Goal: Check status: Check status

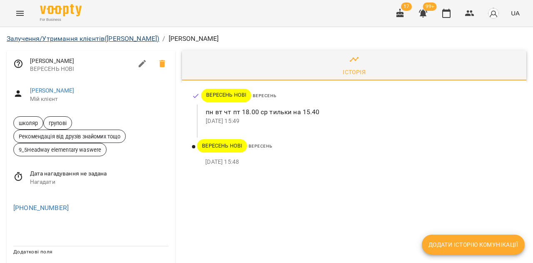
click at [34, 35] on li "Залучення/Утримання клієнтів (Активні ВЕРЕСЕНЬ)" at bounding box center [83, 39] width 152 height 10
click at [104, 40] on link "Залучення/Утримання клієнтів (Активні ВЕРЕСЕНЬ)" at bounding box center [83, 39] width 152 height 8
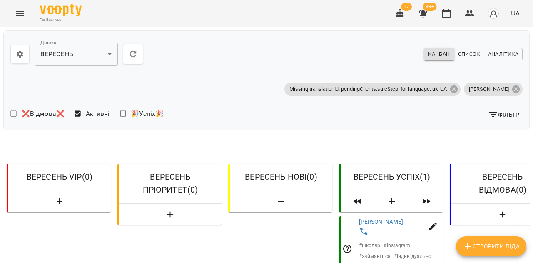
scroll to position [12, 2]
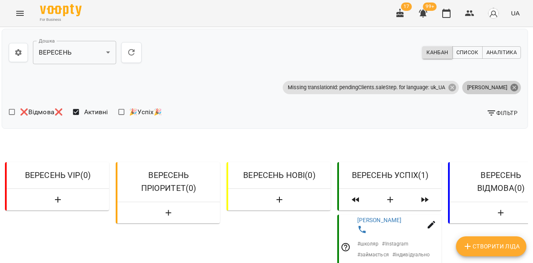
click at [516, 83] on icon at bounding box center [513, 86] width 7 height 7
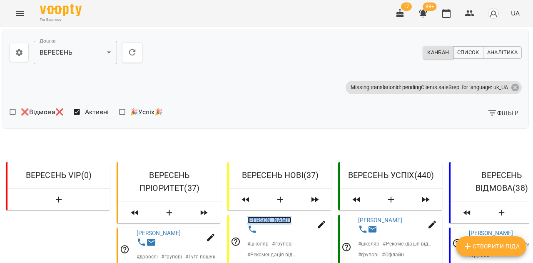
scroll to position [575, 1]
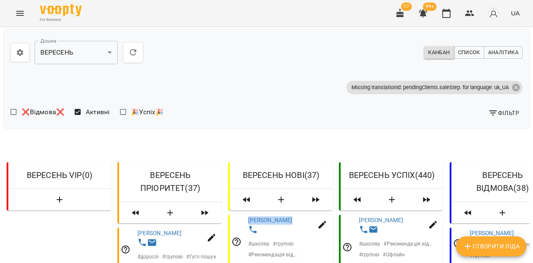
scroll to position [1705, 0]
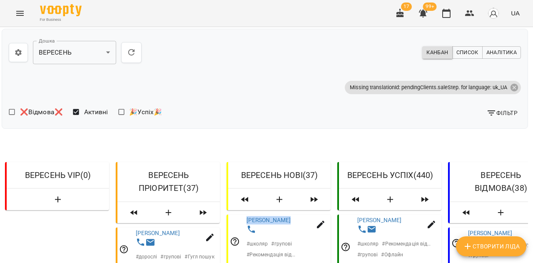
scroll to position [1858, 2]
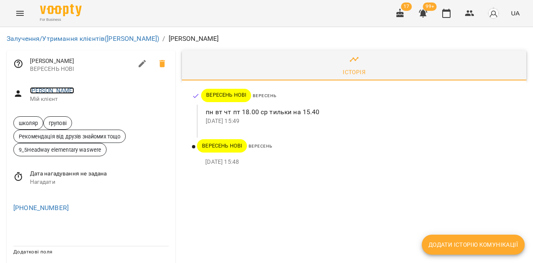
click at [50, 89] on link "[PERSON_NAME]" at bounding box center [52, 90] width 45 height 7
